Goal: Information Seeking & Learning: Learn about a topic

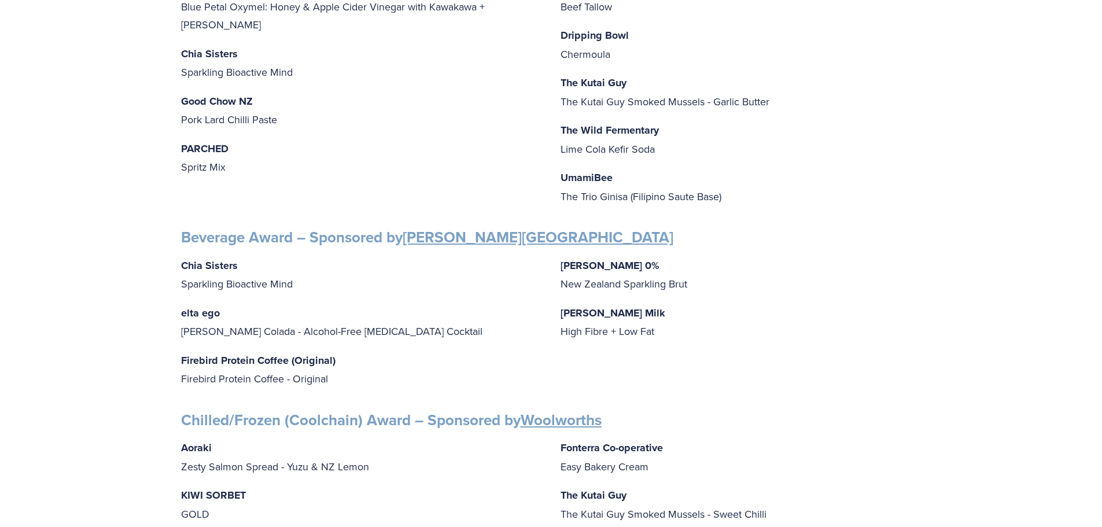
scroll to position [405, 0]
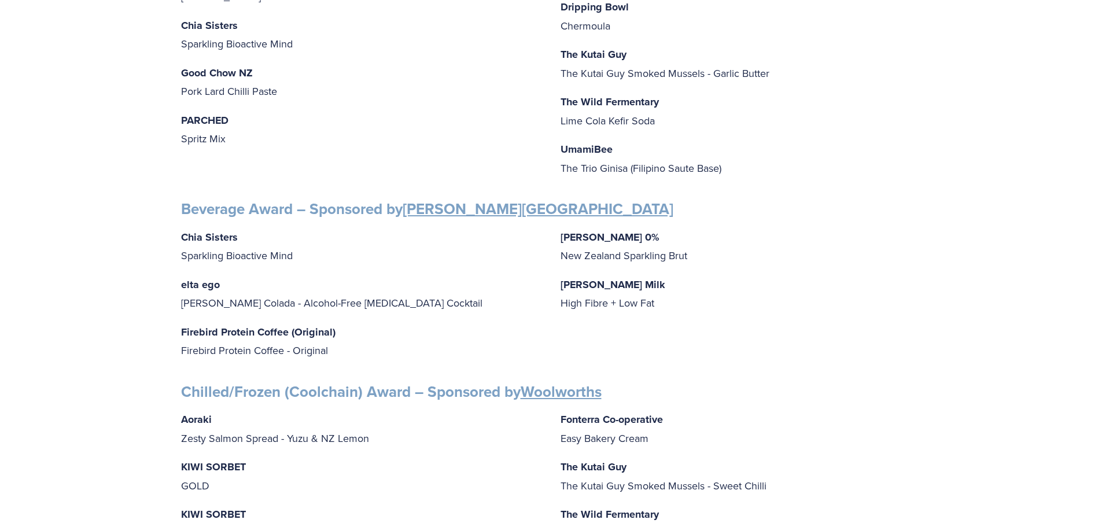
click at [194, 282] on strong "elta ego" at bounding box center [200, 284] width 39 height 15
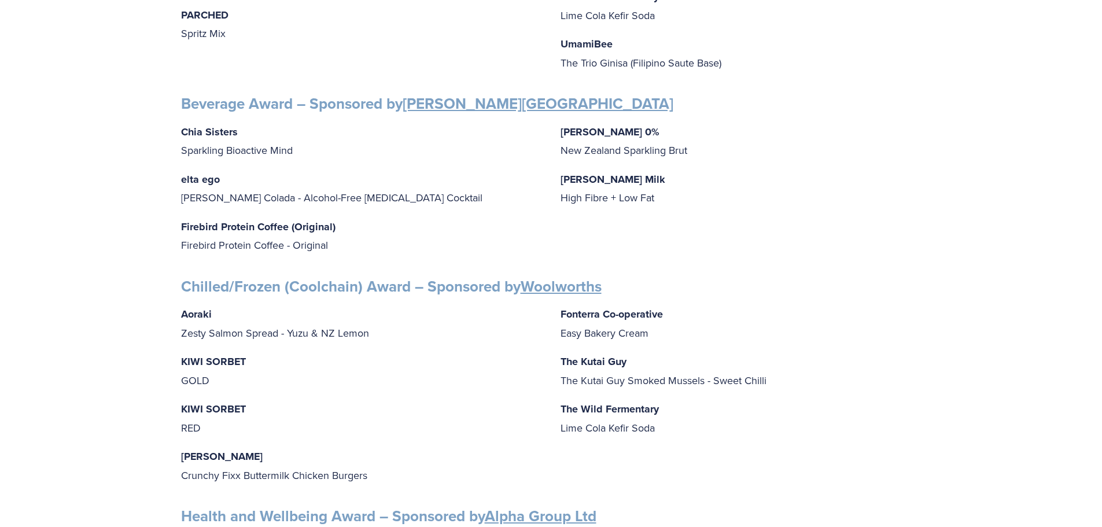
scroll to position [521, 0]
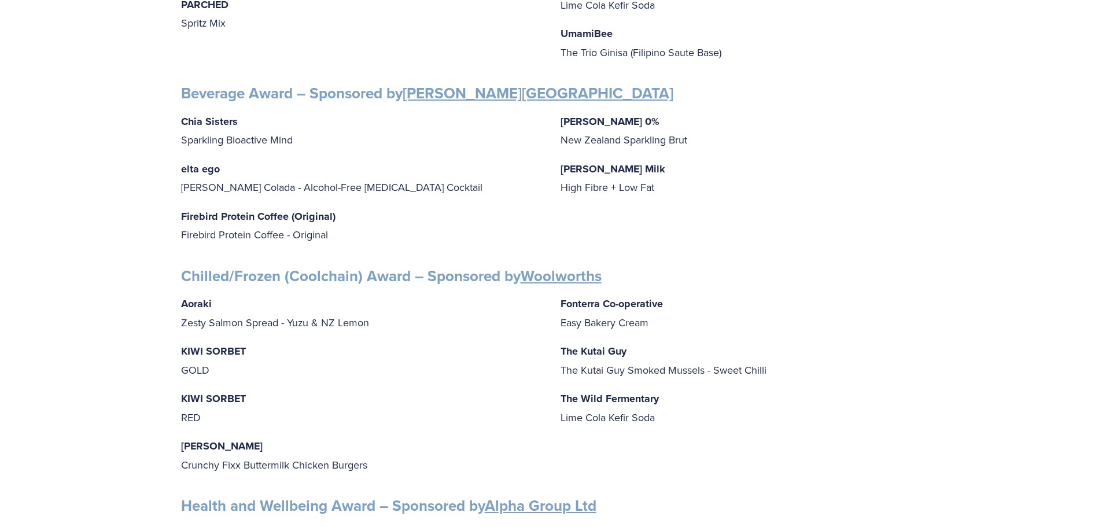
click at [187, 350] on strong "KIWI SORBET" at bounding box center [213, 351] width 65 height 15
click at [531, 350] on p "KIWI SORBET GOLD" at bounding box center [361, 360] width 361 height 37
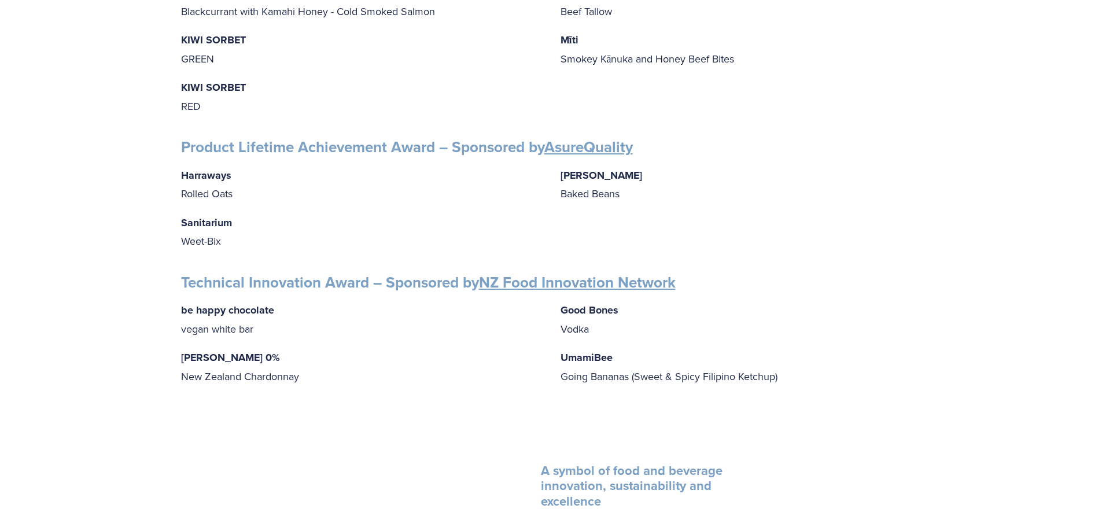
scroll to position [1852, 0]
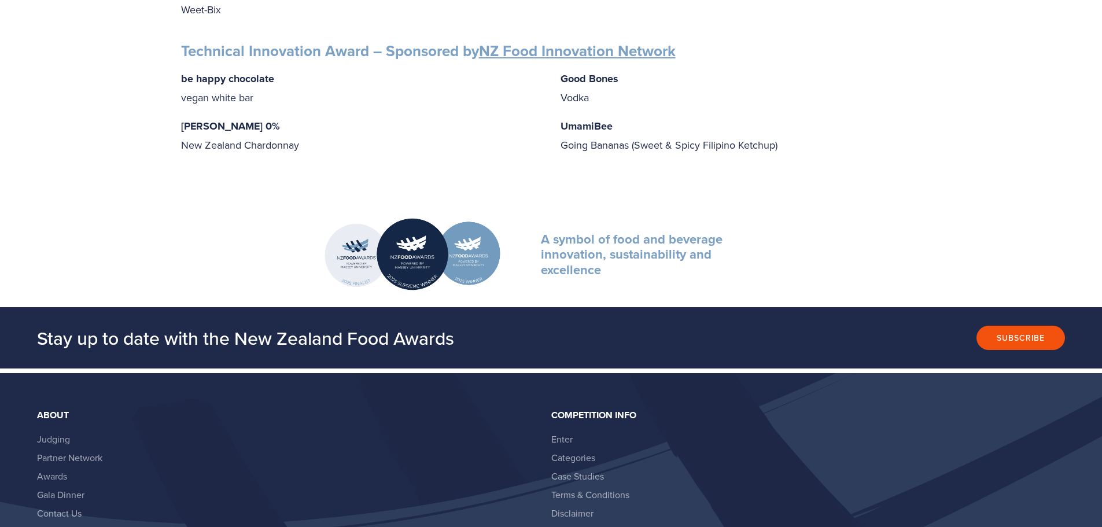
click at [213, 129] on strong "[PERSON_NAME] 0%" at bounding box center [230, 126] width 99 height 15
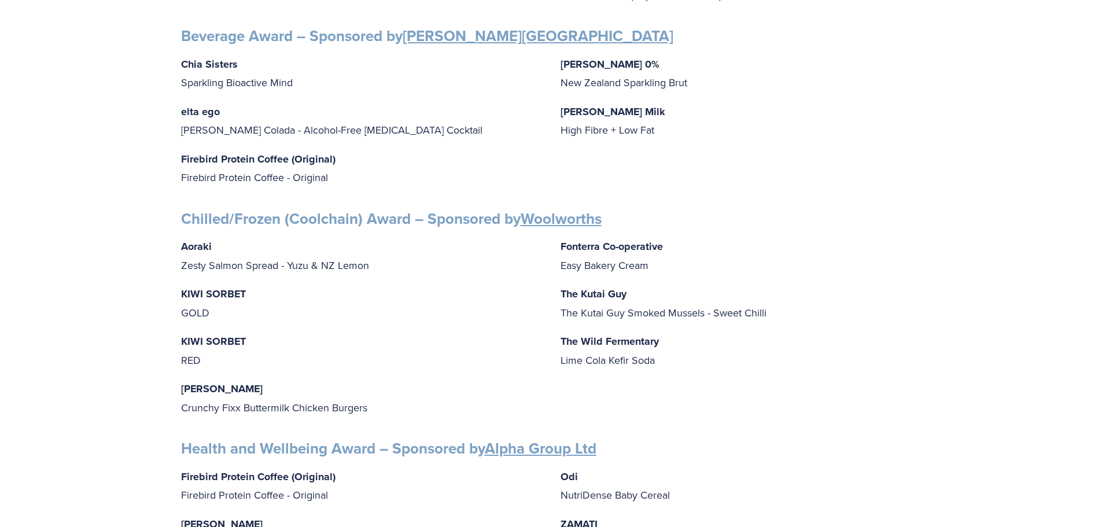
scroll to position [579, 0]
click at [210, 112] on strong "elta ego" at bounding box center [200, 111] width 39 height 15
click at [209, 112] on strong "elta ego" at bounding box center [200, 111] width 39 height 15
click at [205, 130] on p "elta ego [PERSON_NAME] Colada - Alcohol-Free [MEDICAL_DATA] Cocktail" at bounding box center [361, 120] width 361 height 37
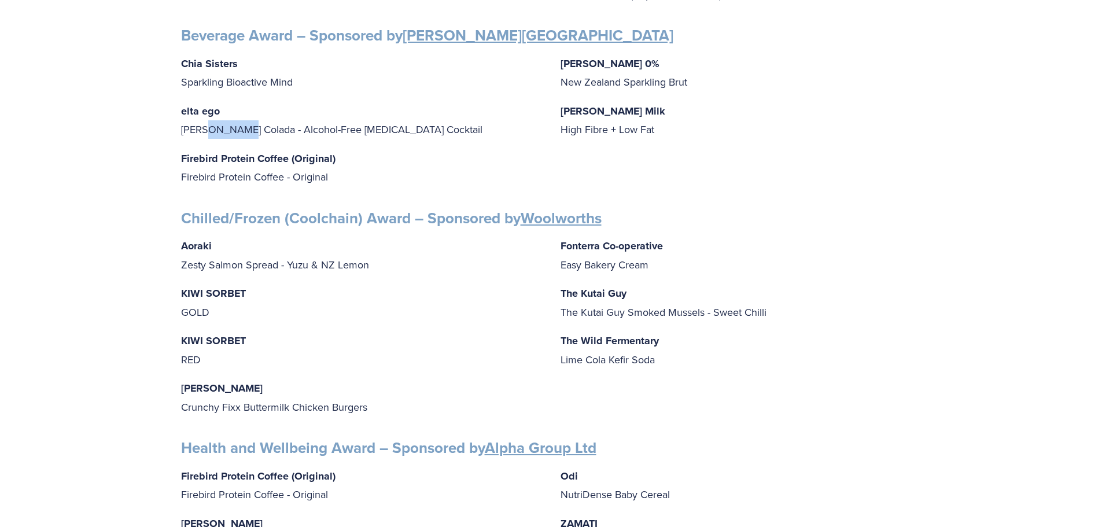
click at [205, 130] on p "elta ego [PERSON_NAME] Colada - Alcohol-Free [MEDICAL_DATA] Cocktail" at bounding box center [361, 120] width 361 height 37
click at [200, 123] on p "elta ego [PERSON_NAME] Colada - Alcohol-Free [MEDICAL_DATA] Cocktail" at bounding box center [361, 120] width 361 height 37
drag, startPoint x: 180, startPoint y: 113, endPoint x: 236, endPoint y: 131, distance: 58.2
click at [236, 131] on div "Finalists PRODUCT AWARDS Artisan Award – Sponsored by Cuisine be happy chocolat…" at bounding box center [551, 525] width 760 height 1824
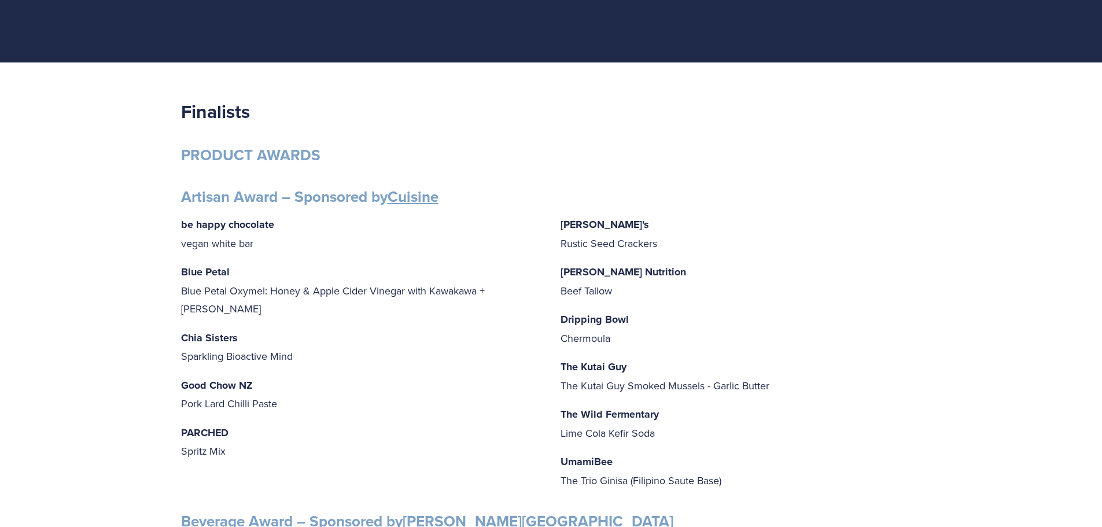
scroll to position [0, 0]
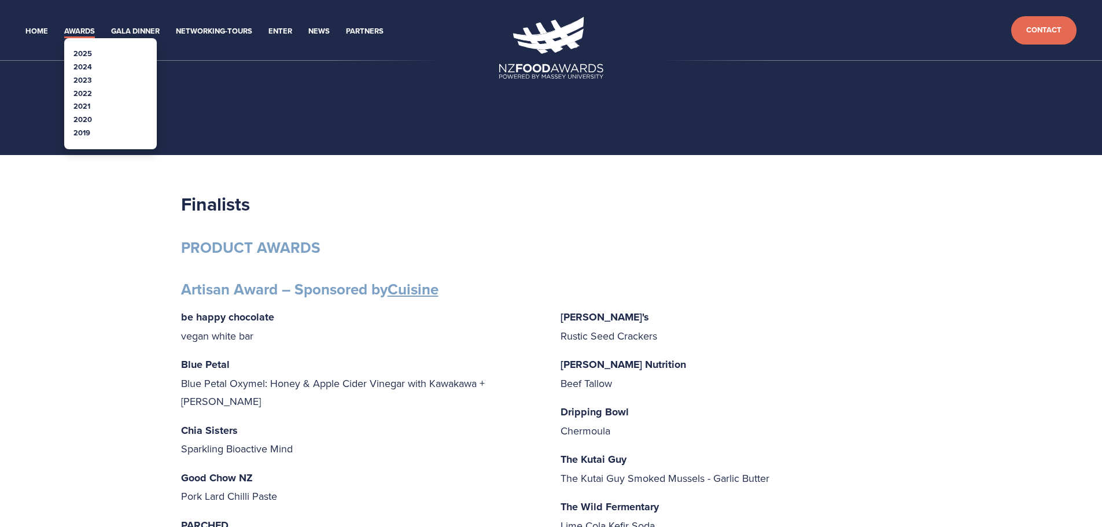
click at [86, 67] on link "2024" at bounding box center [82, 66] width 19 height 11
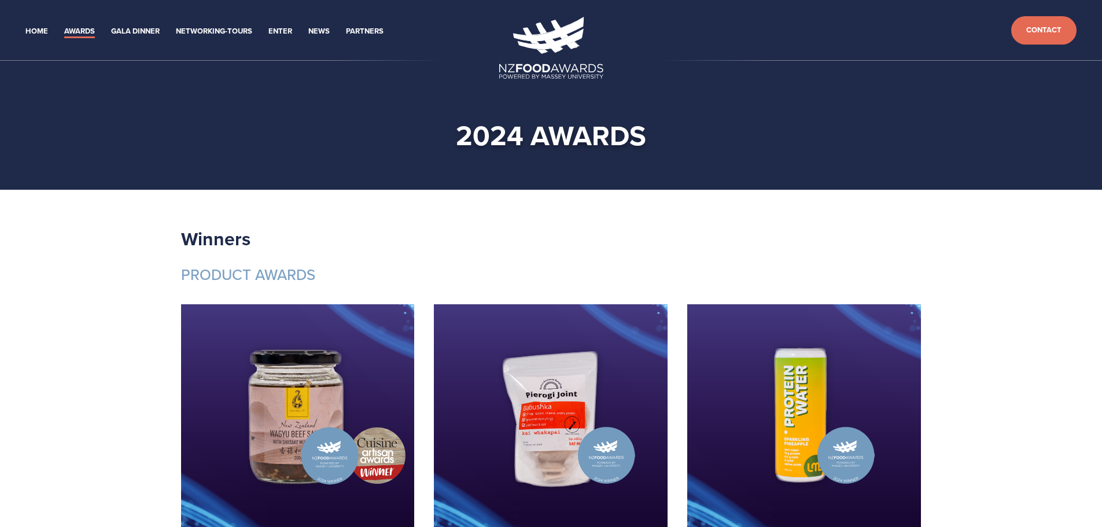
drag, startPoint x: 553, startPoint y: 374, endPoint x: 479, endPoint y: 158, distance: 228.2
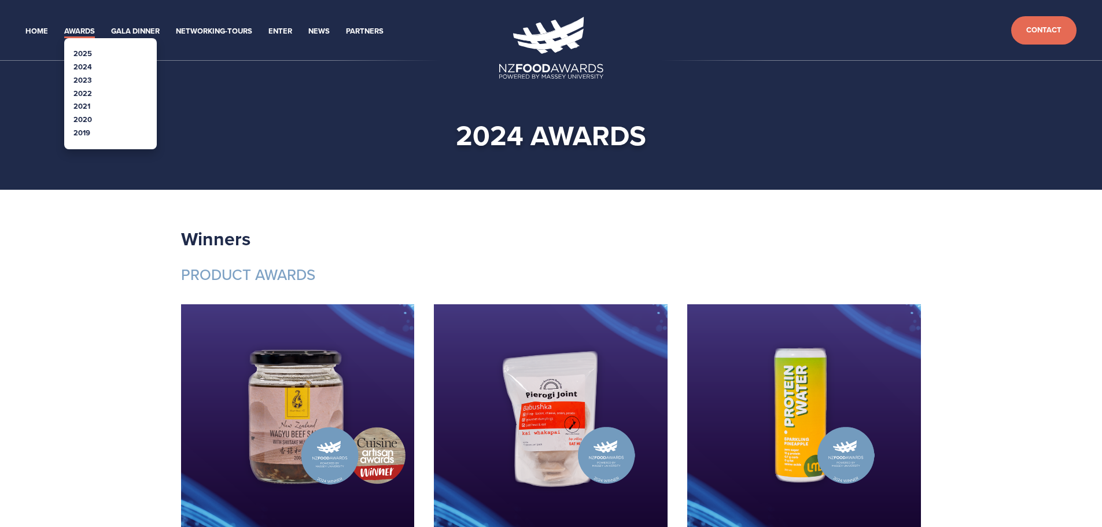
click at [89, 80] on link "2023" at bounding box center [82, 80] width 19 height 11
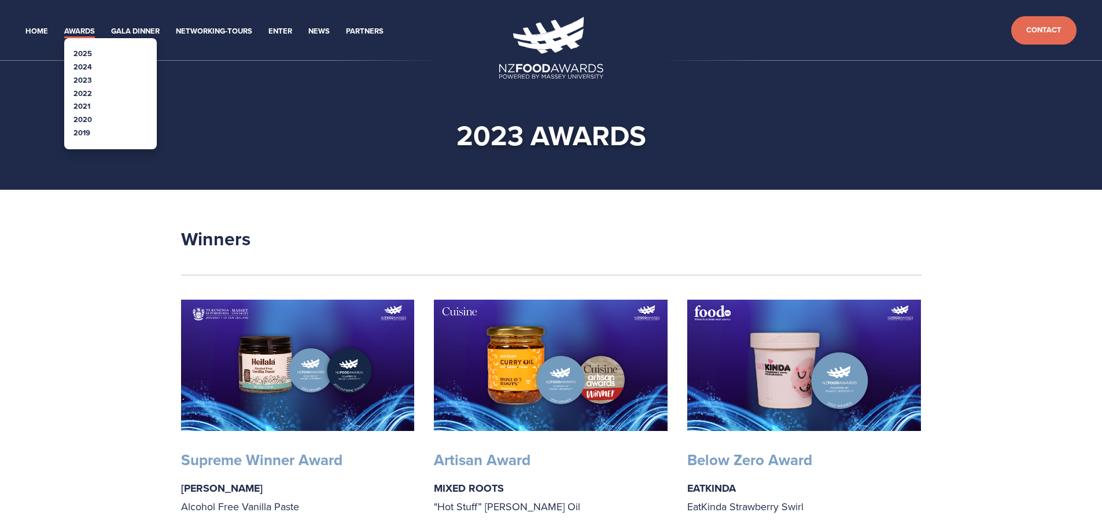
click at [87, 90] on link "2022" at bounding box center [82, 93] width 19 height 11
